Goal: Information Seeking & Learning: Learn about a topic

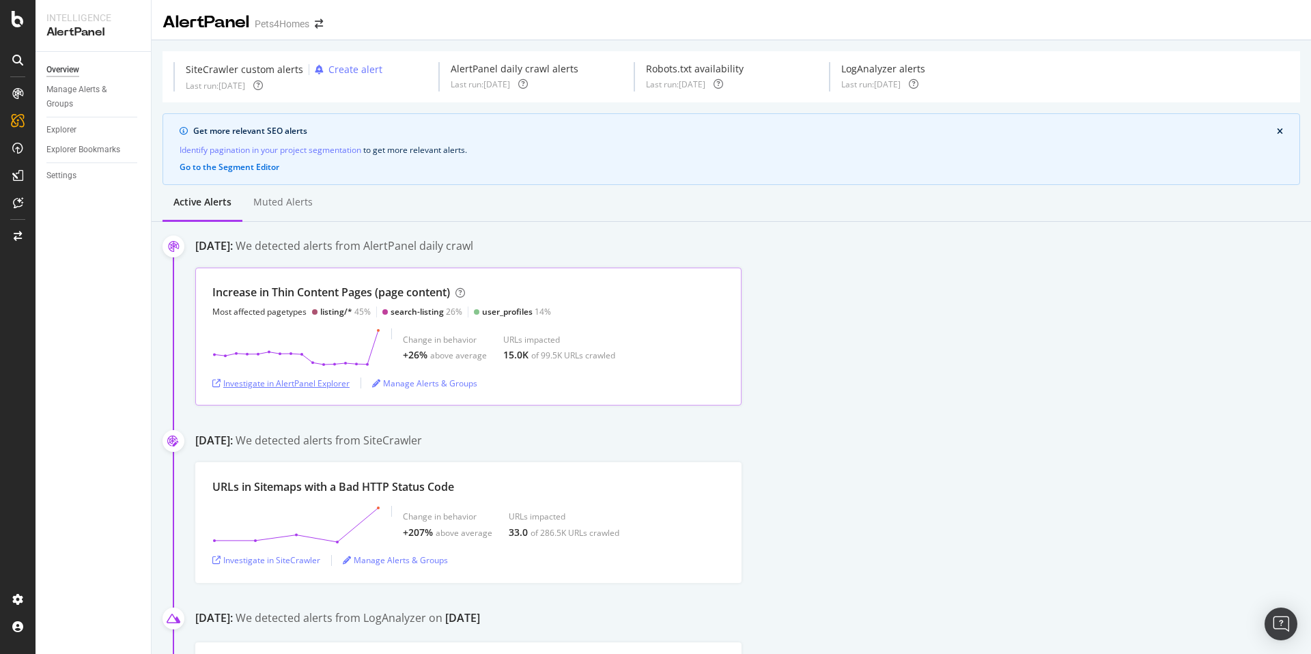
click at [323, 383] on div "Investigate in AlertPanel Explorer" at bounding box center [280, 384] width 137 height 12
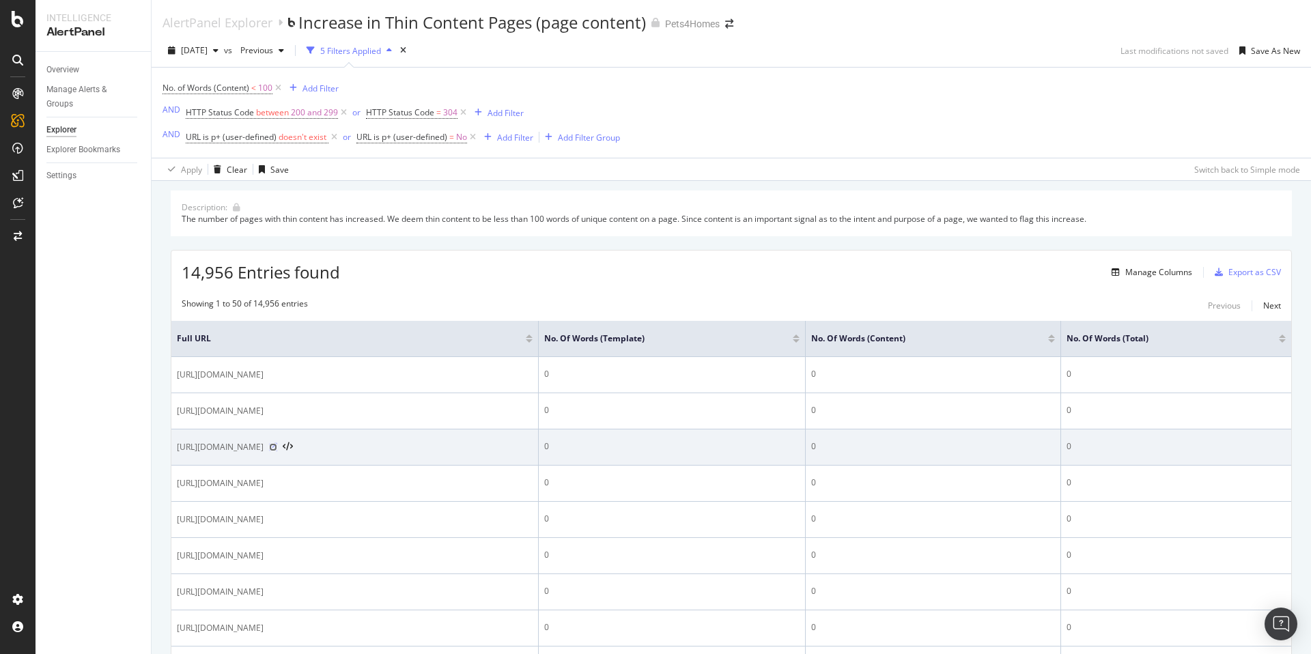
click at [277, 446] on icon at bounding box center [273, 447] width 8 height 8
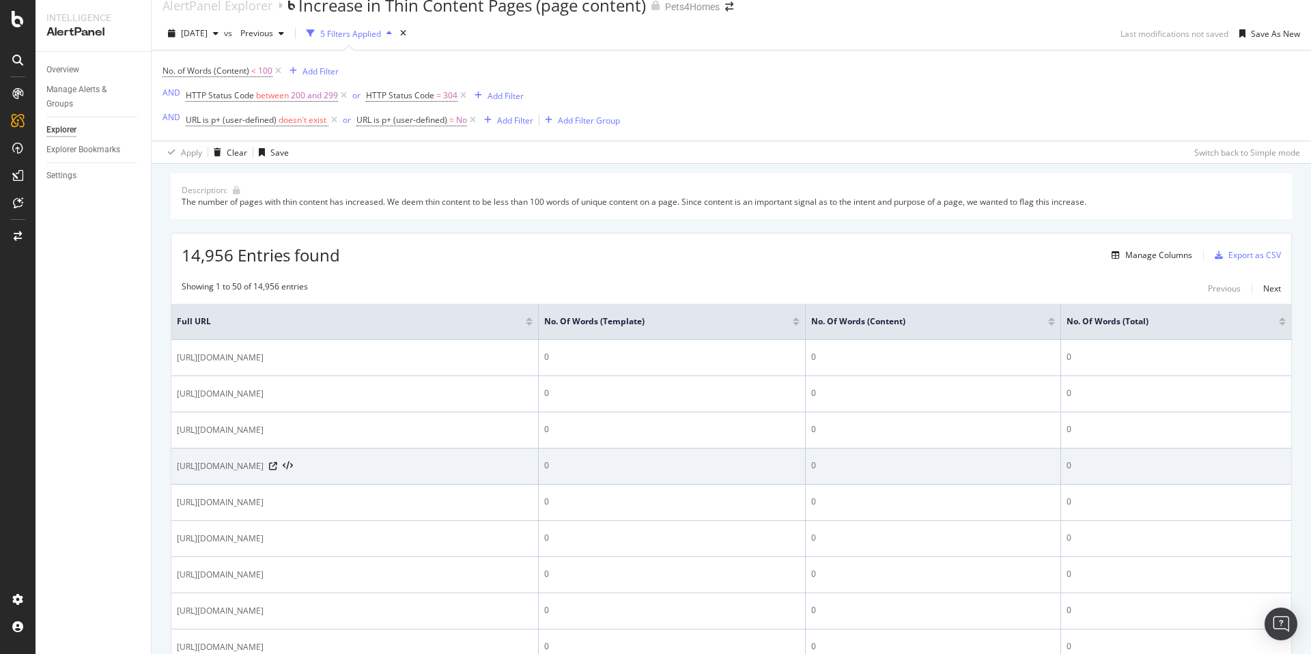
scroll to position [35, 0]
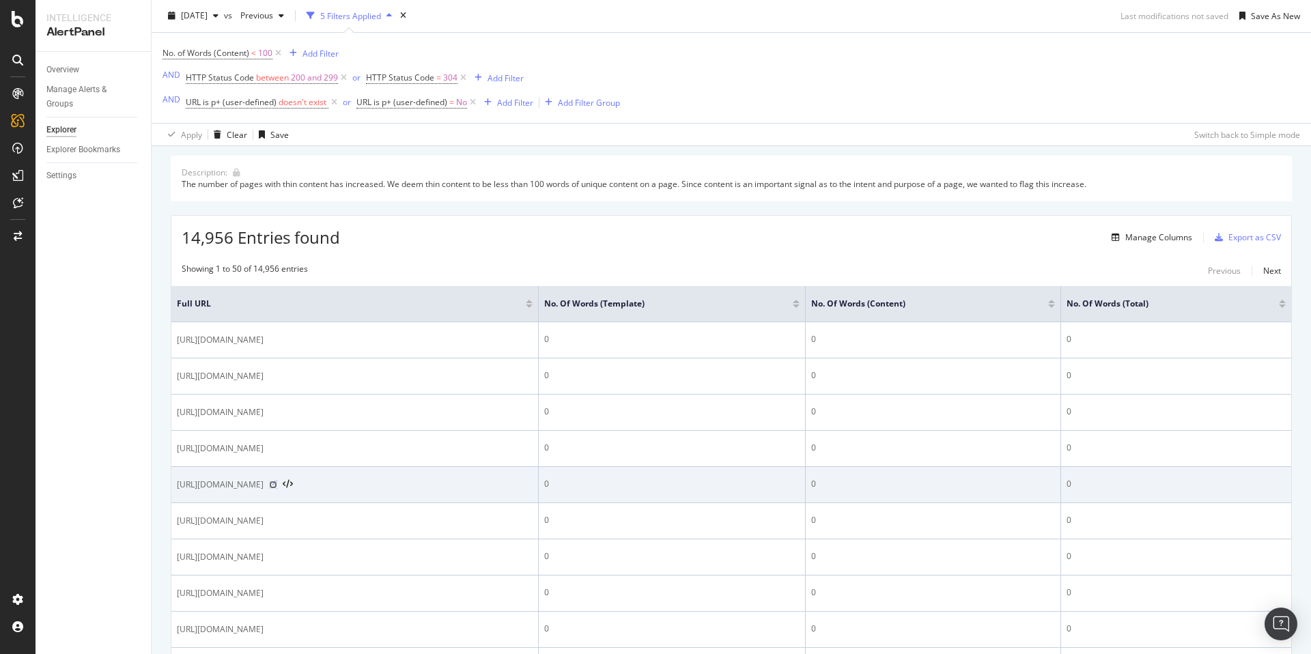
click at [277, 484] on icon at bounding box center [273, 485] width 8 height 8
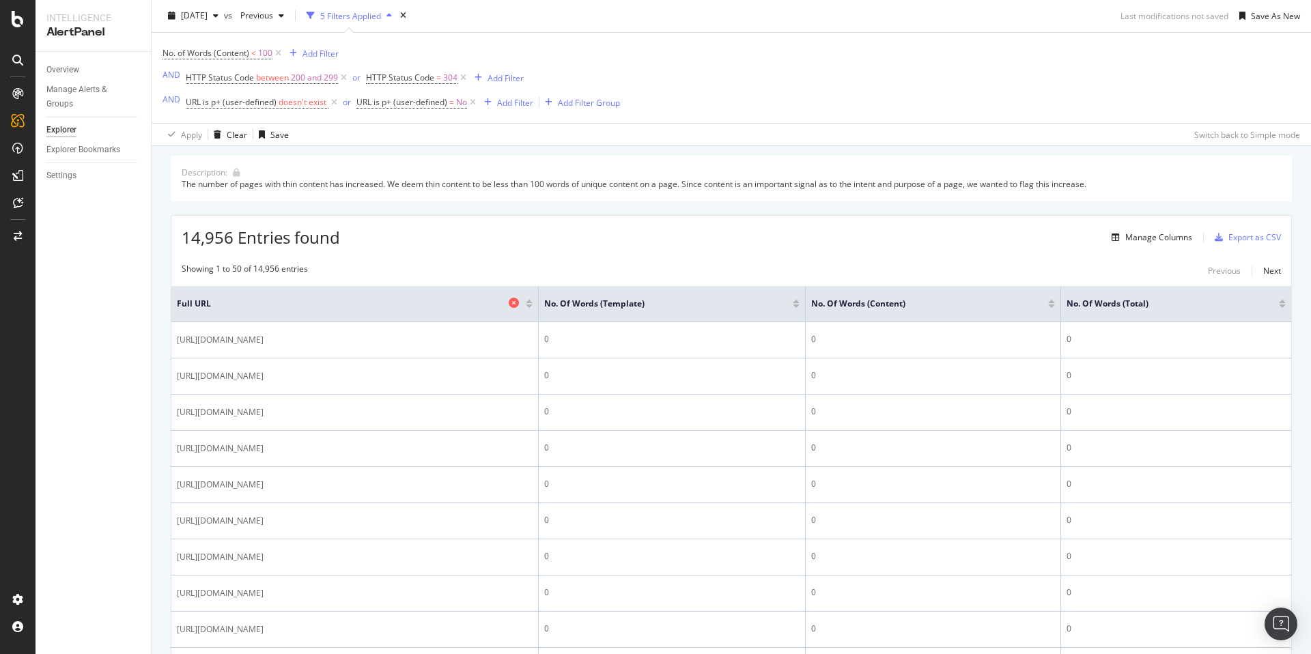
scroll to position [202, 0]
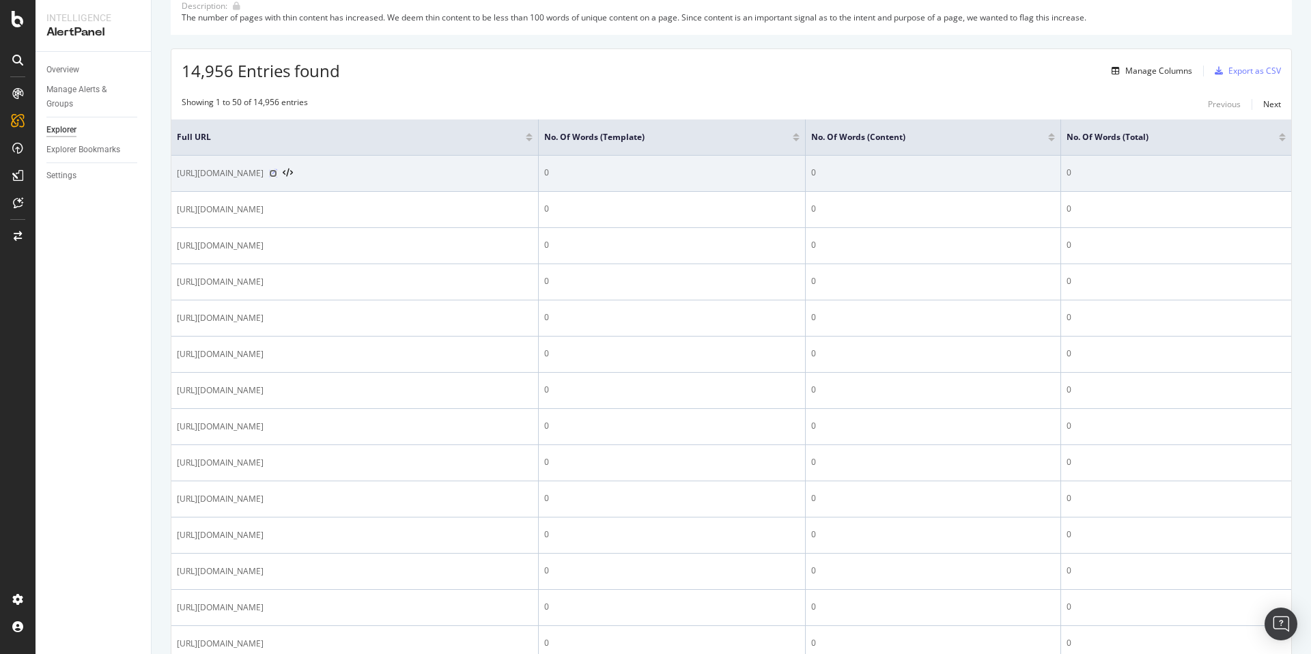
click at [277, 172] on icon at bounding box center [273, 173] width 8 height 8
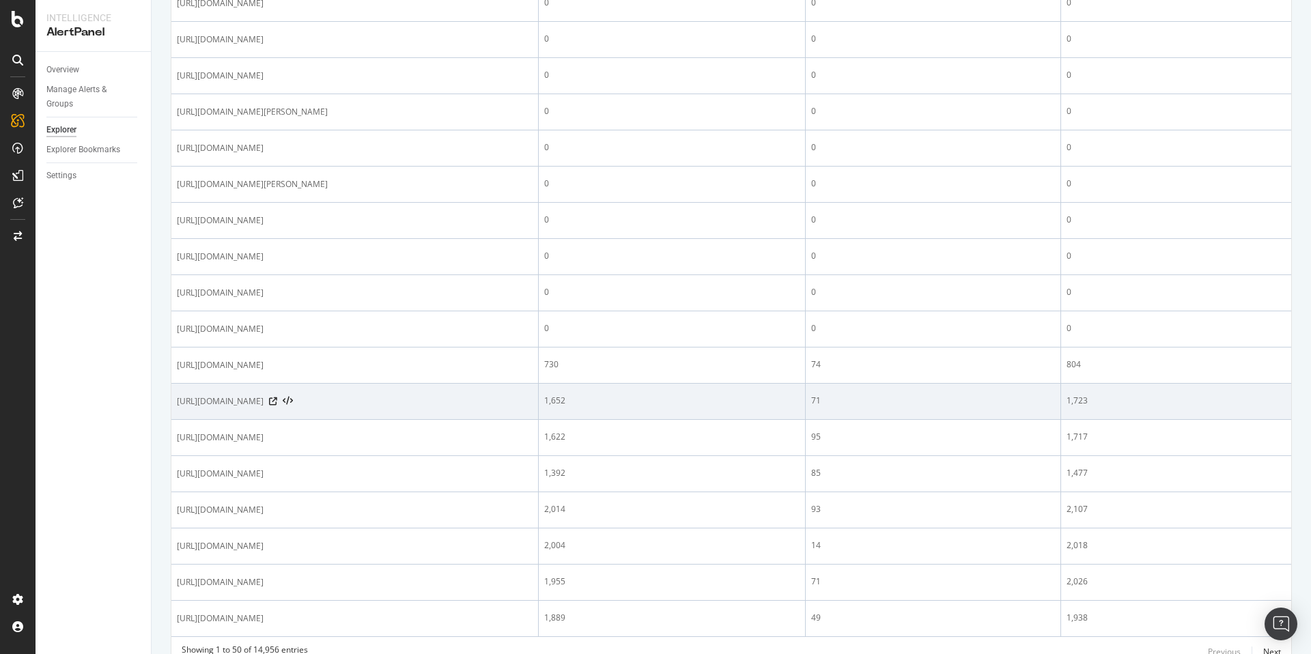
scroll to position [1522, 0]
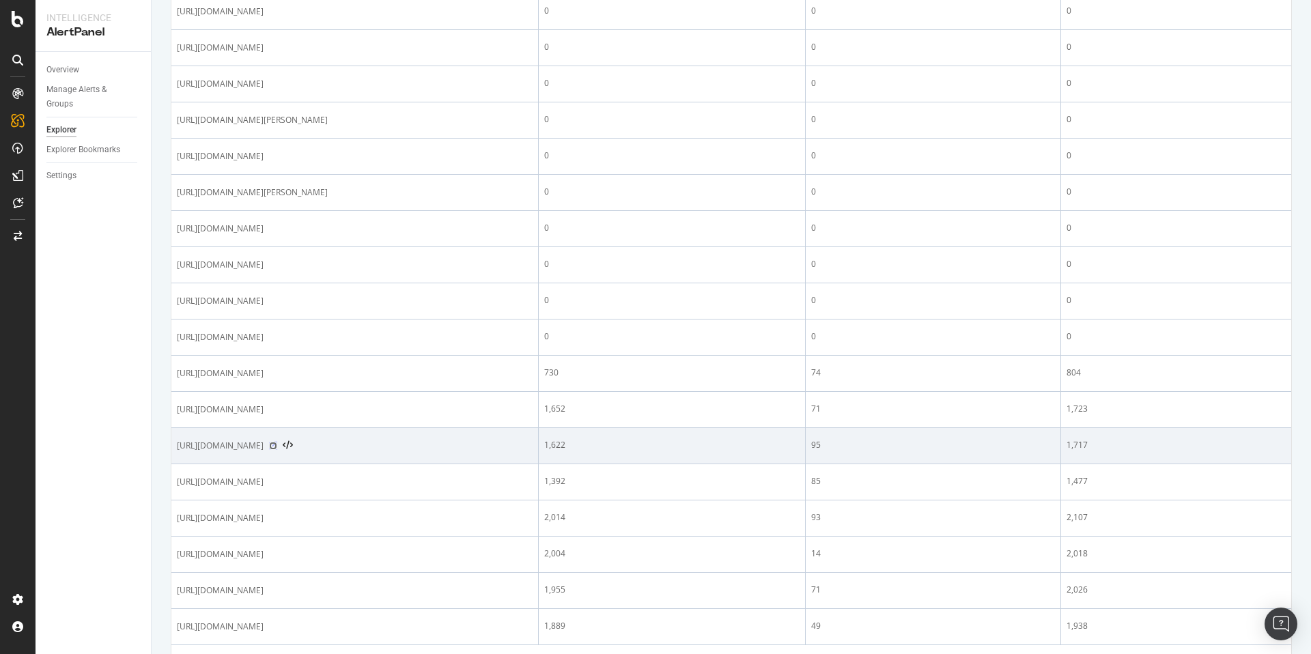
click at [277, 447] on icon at bounding box center [273, 446] width 8 height 8
click at [277, 444] on icon at bounding box center [273, 446] width 8 height 8
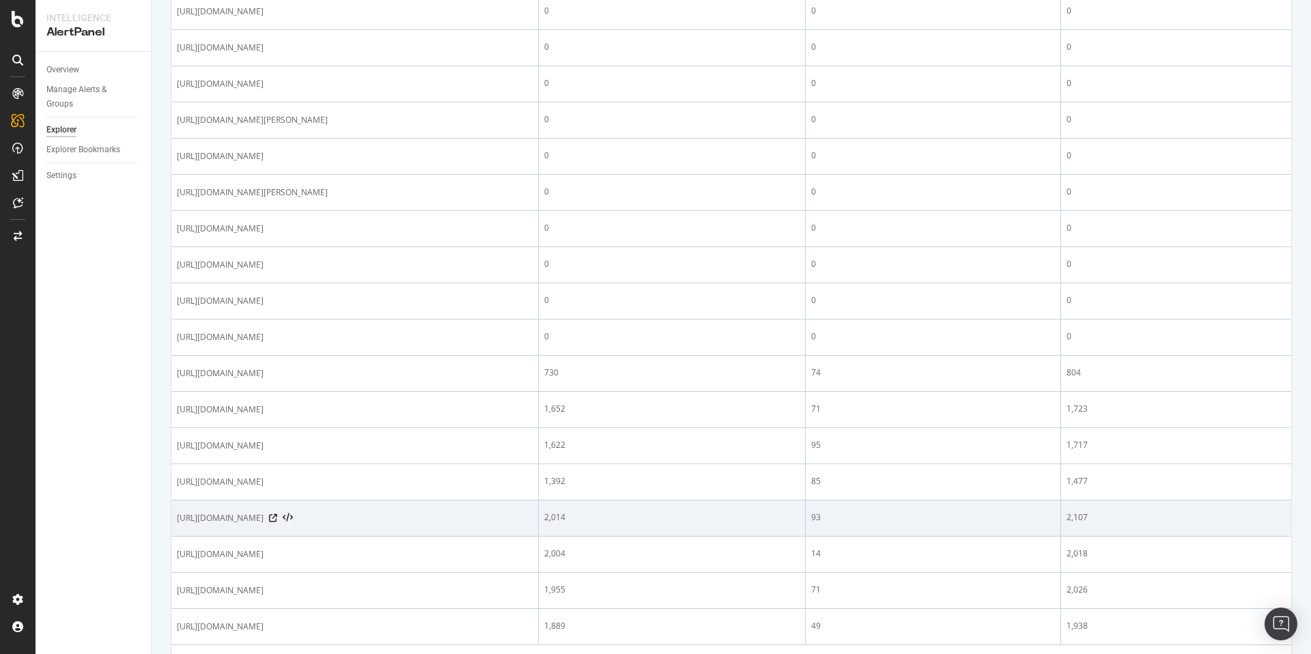
scroll to position [1592, 0]
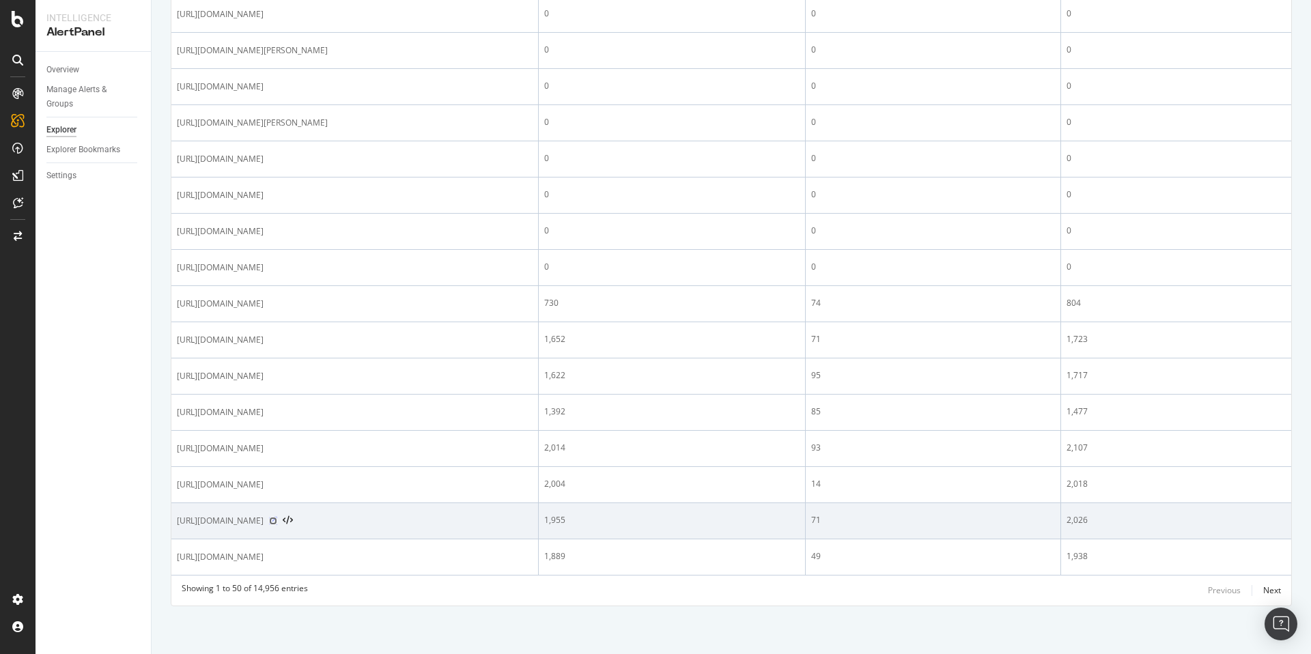
click at [277, 521] on icon at bounding box center [273, 521] width 8 height 8
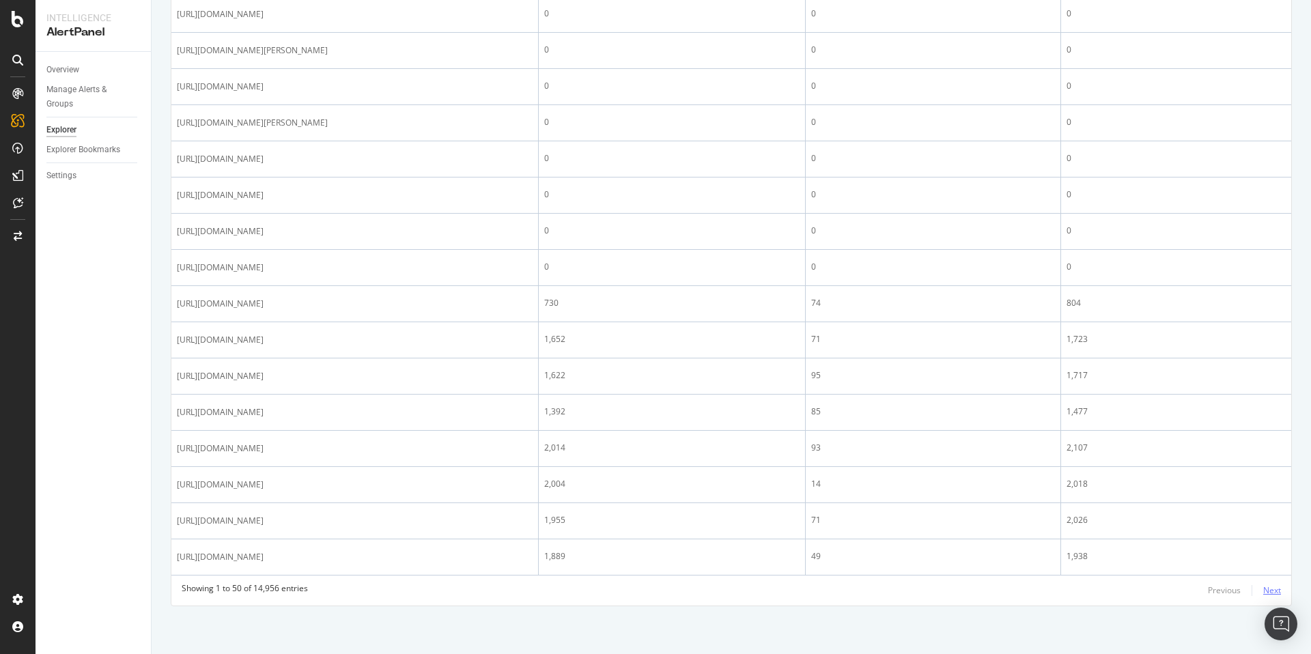
click at [1268, 591] on div "Next" at bounding box center [1273, 591] width 18 height 12
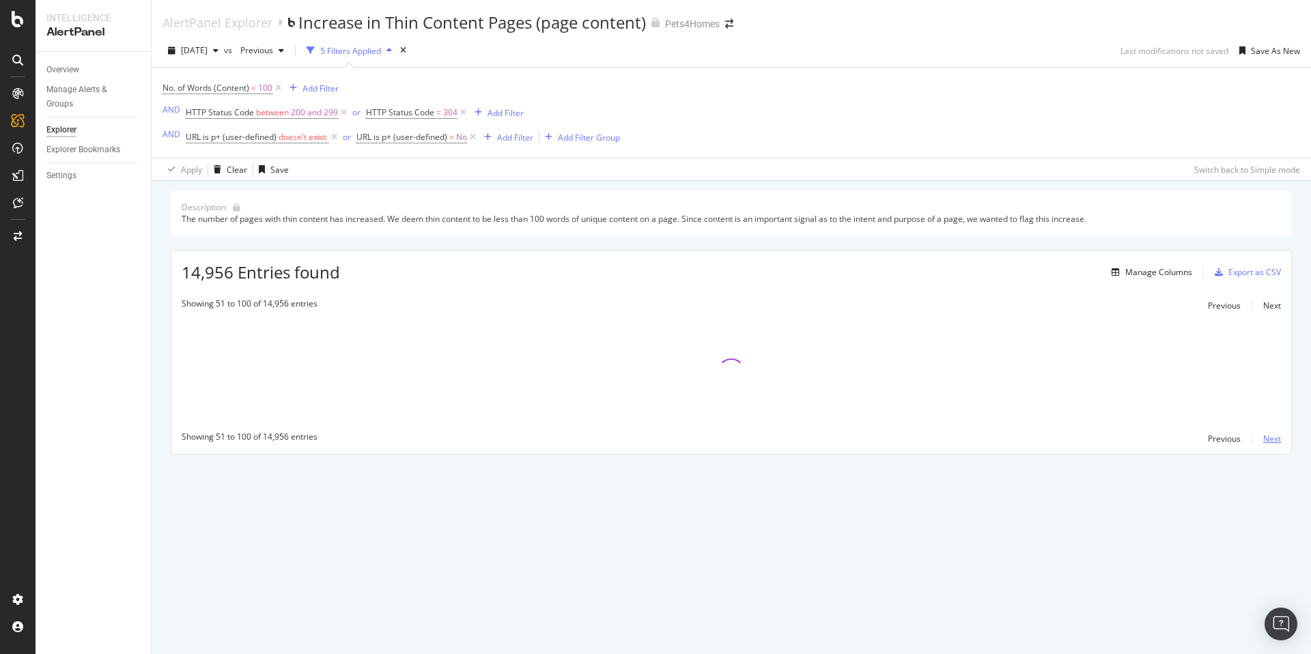
scroll to position [0, 0]
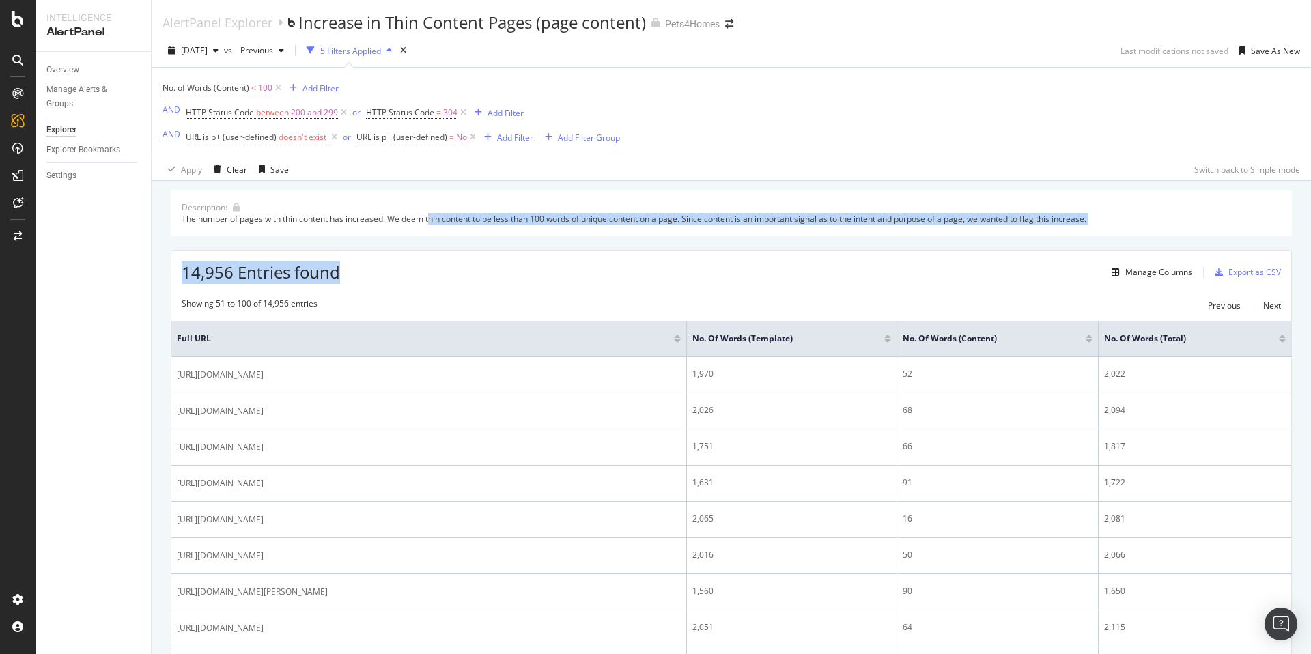
drag, startPoint x: 432, startPoint y: 217, endPoint x: 569, endPoint y: 270, distance: 146.4
click at [565, 274] on div "14,956 Entries found Manage Columns Export as CSV" at bounding box center [731, 267] width 1120 height 33
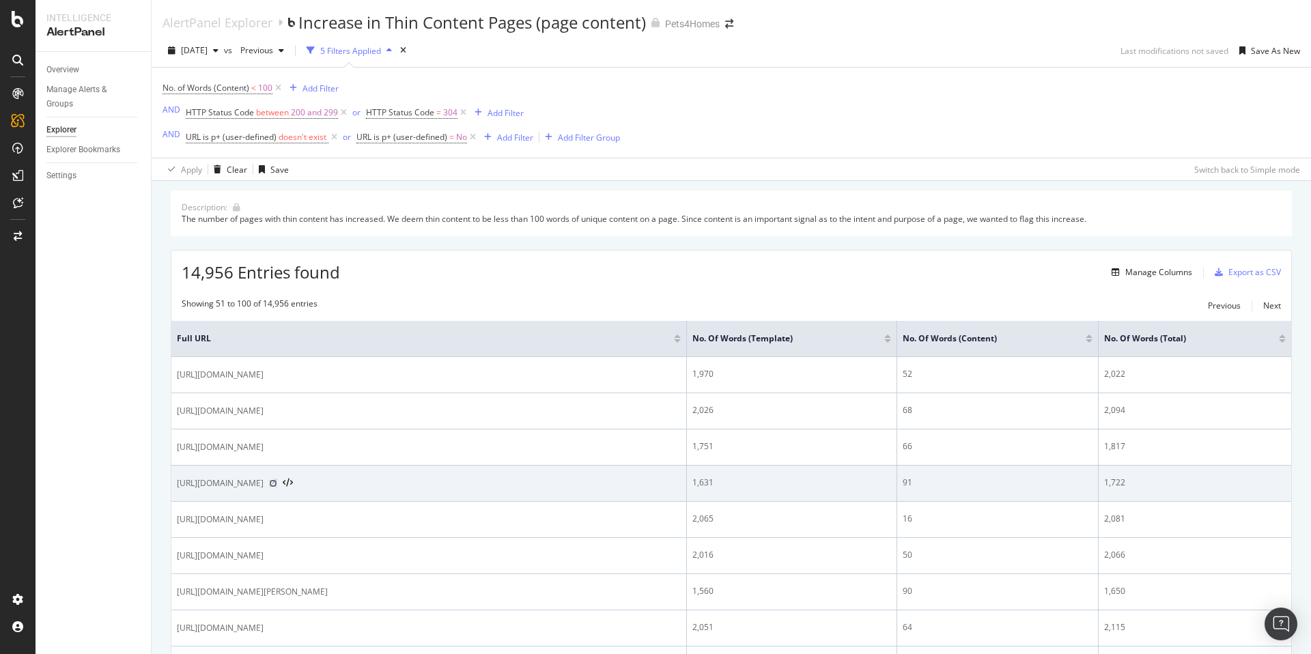
click at [277, 484] on icon at bounding box center [273, 484] width 8 height 8
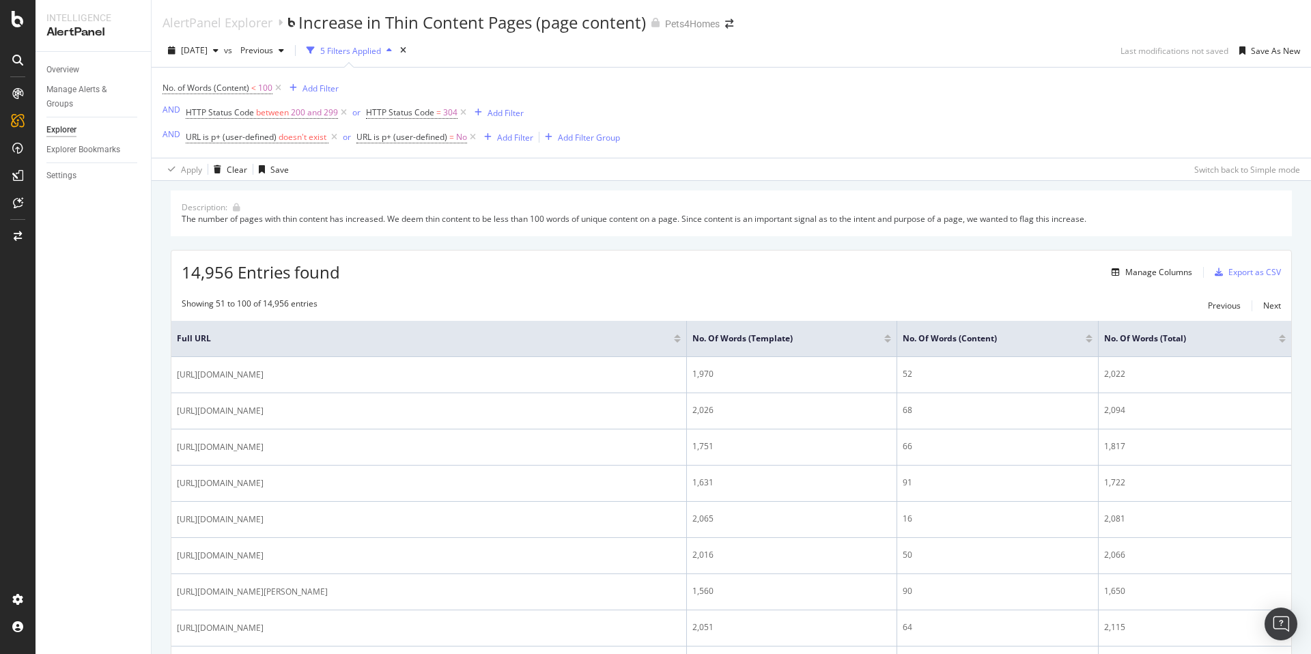
scroll to position [448, 0]
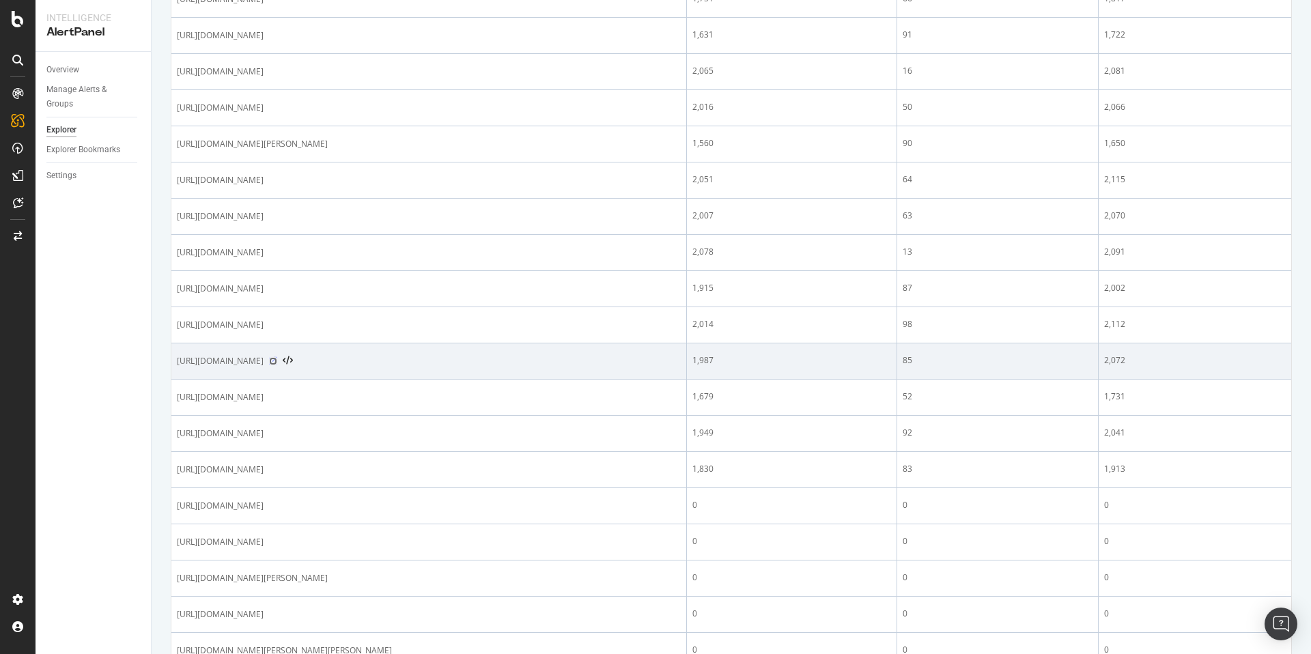
click at [277, 363] on icon at bounding box center [273, 361] width 8 height 8
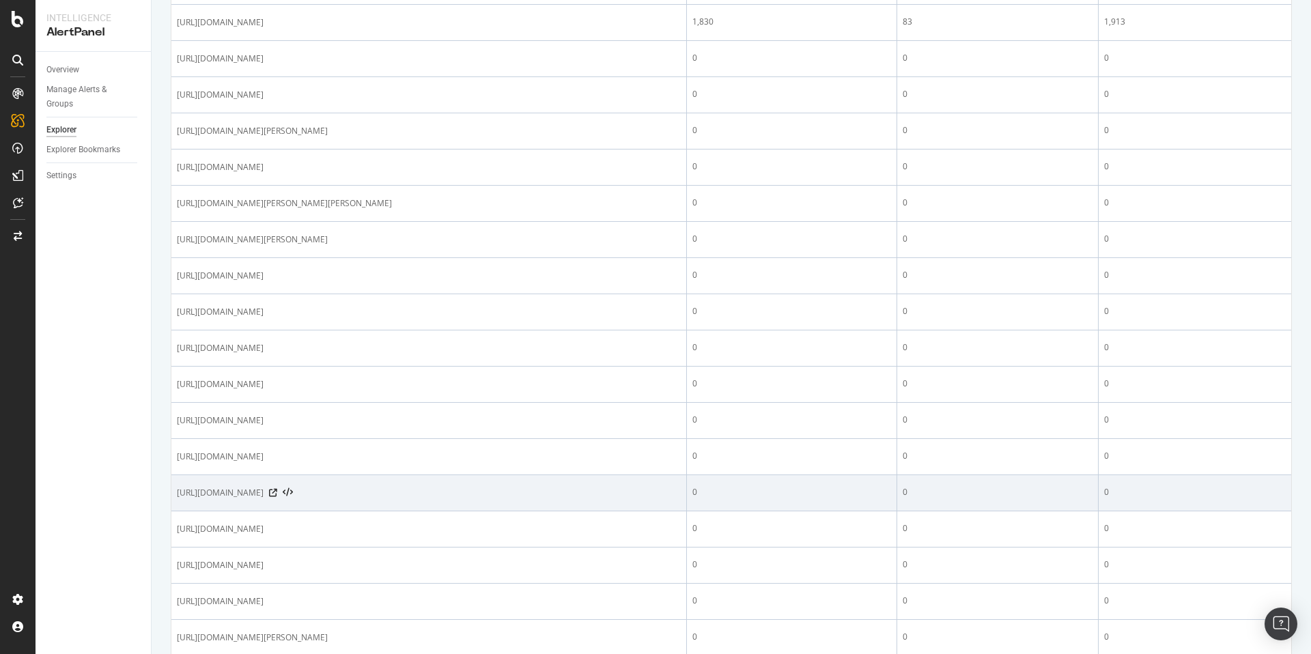
scroll to position [1346, 0]
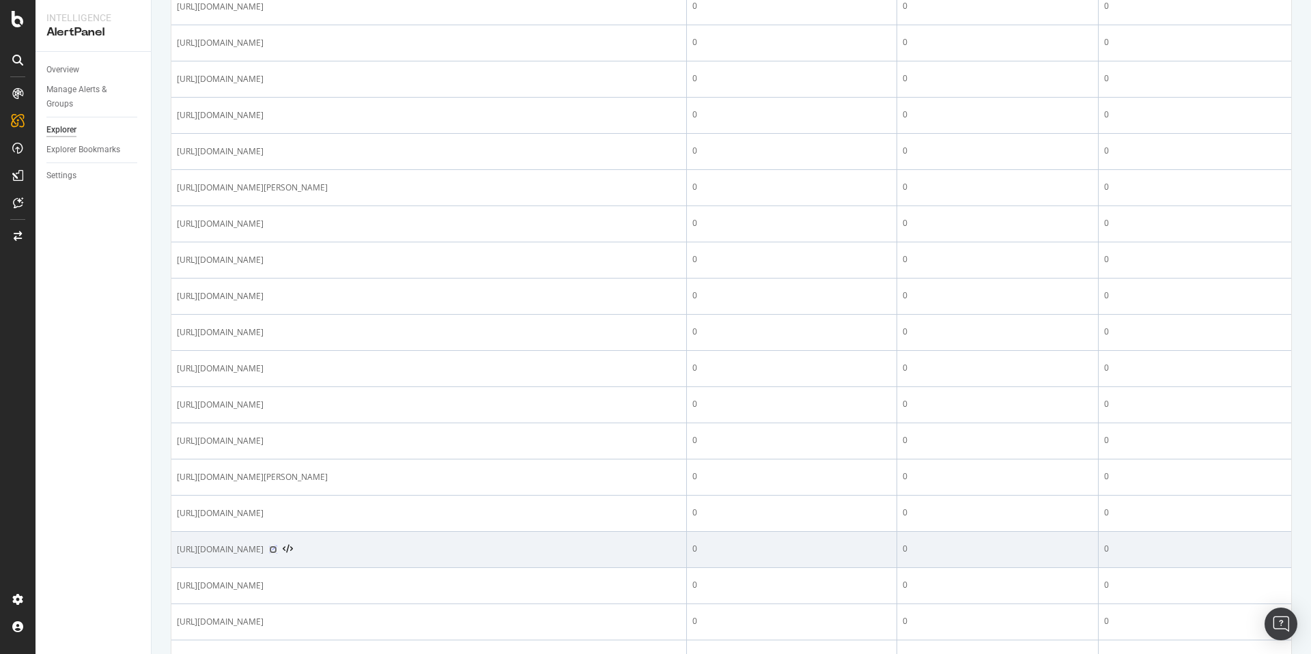
click at [277, 554] on icon at bounding box center [273, 550] width 8 height 8
